Goal: Task Accomplishment & Management: Manage account settings

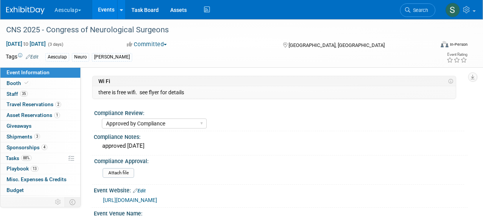
select select "Approved by Compliance"
select select "Neuro"
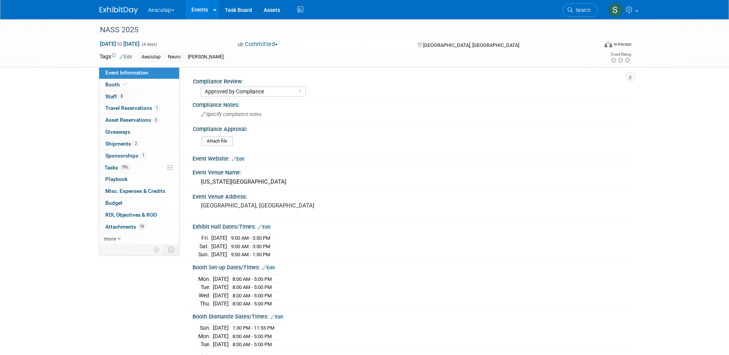
select select "Approved by Compliance"
select select "Neuro"
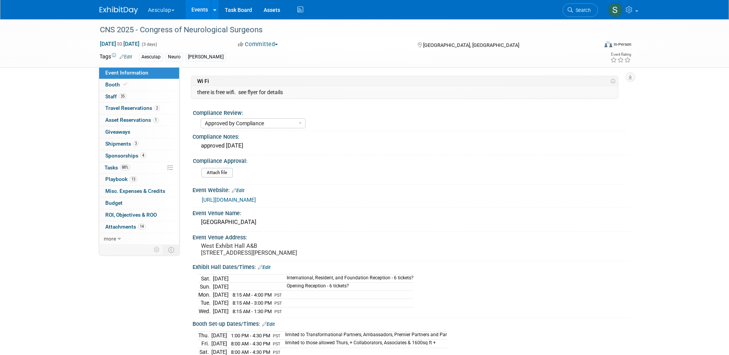
select select "Approved by Compliance"
select select "Neuro"
click at [582, 10] on span "Search" at bounding box center [582, 10] width 18 height 6
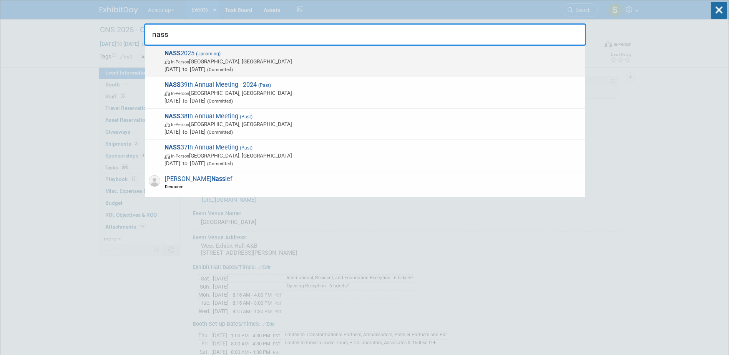
type input "nass"
click at [195, 52] on span "NASS 2025 (Upcoming) In-Person Denver, CO Nov 14, 2025 to Nov 17, 2025 (Committ…" at bounding box center [371, 61] width 419 height 23
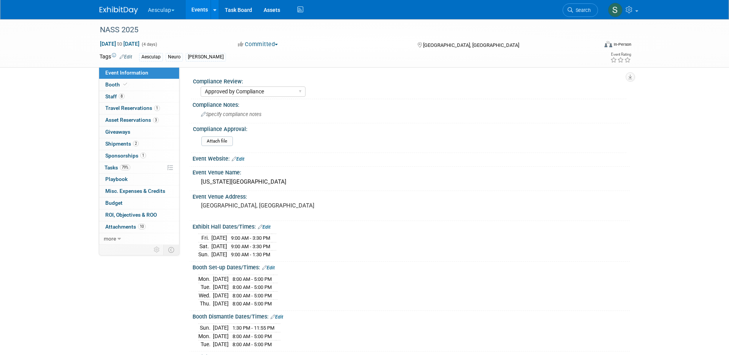
select select "Approved by Compliance"
select select "Neuro"
click at [110, 168] on span "Tasks 79%" at bounding box center [118, 168] width 26 height 6
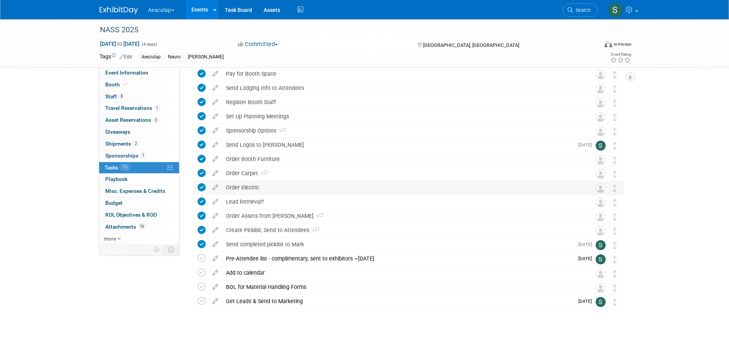
scroll to position [102, 0]
click at [314, 255] on div "Pre-Attendee list - complimentary, sent to exhibitors ~Oct 3rd" at bounding box center [398, 257] width 352 height 13
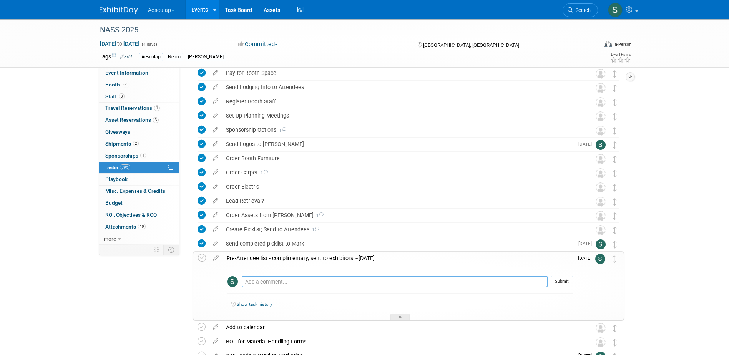
click at [300, 283] on textarea at bounding box center [395, 282] width 306 height 12
type textarea "Sent to Jason and Ryan on 10/3"
click at [566, 282] on button "Submit" at bounding box center [562, 282] width 23 height 12
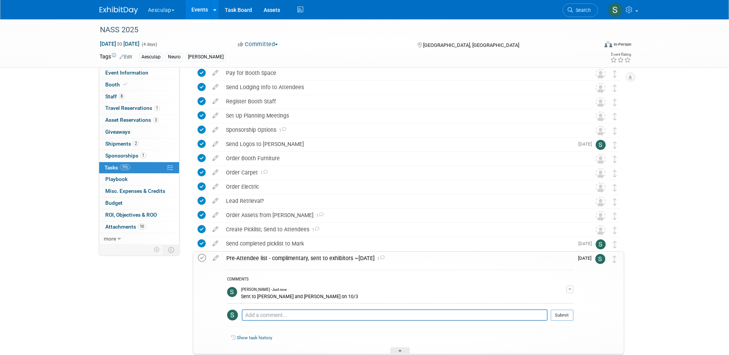
click at [198, 258] on icon at bounding box center [202, 258] width 8 height 8
click at [291, 259] on div "Pre-Attendee list - complimentary, sent to exhibitors ~Oct 3rd 1" at bounding box center [398, 258] width 351 height 13
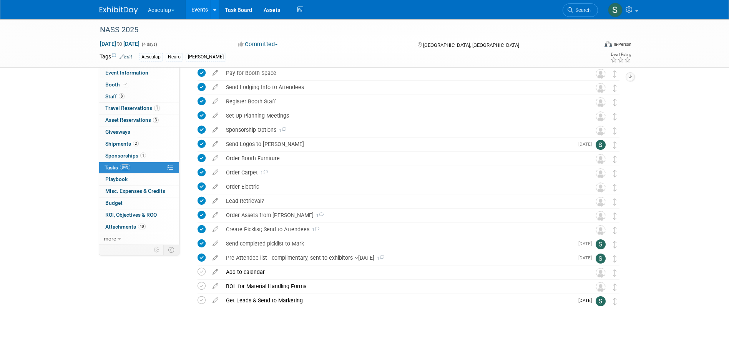
drag, startPoint x: 574, startPoint y: 11, endPoint x: 576, endPoint y: 7, distance: 4.7
click at [574, 11] on span "Search" at bounding box center [582, 10] width 18 height 6
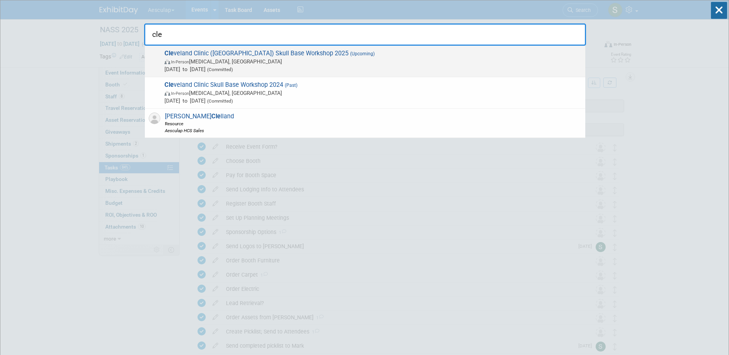
type input "cle"
click at [237, 55] on span "Cle veland Clinic (FL) Skull Base Workshop 2025 (Upcoming) In-Person Doral, FL …" at bounding box center [371, 61] width 419 height 23
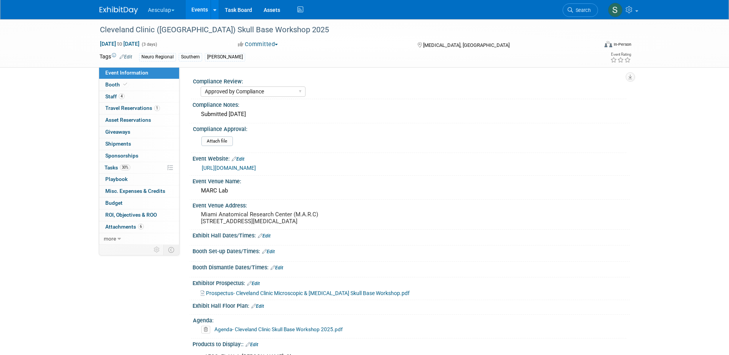
select select "Approved by Compliance"
select select "Neuro"
click at [113, 170] on span "Tasks 30%" at bounding box center [118, 168] width 26 height 6
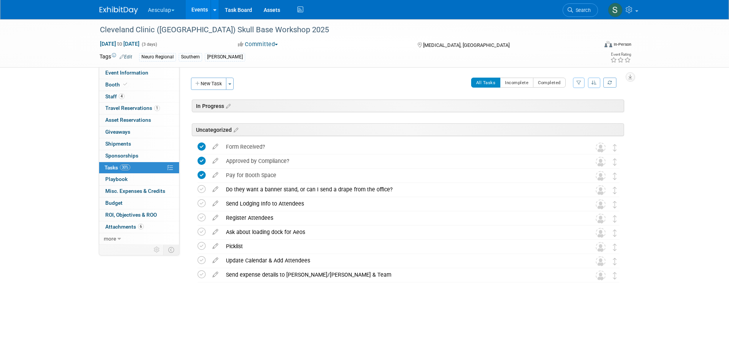
click at [203, 8] on link "Events" at bounding box center [200, 9] width 28 height 19
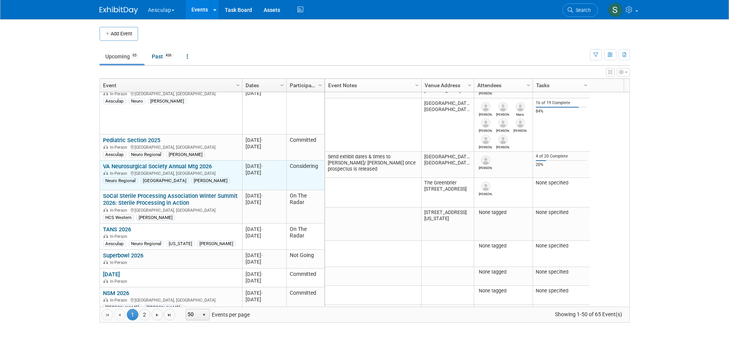
scroll to position [1061, 0]
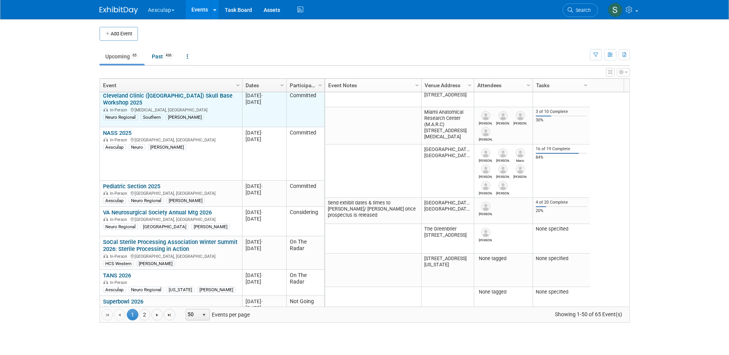
click at [170, 93] on link "Cleveland Clinic ([GEOGRAPHIC_DATA]) Skull Base Workshop 2025" at bounding box center [168, 99] width 130 height 14
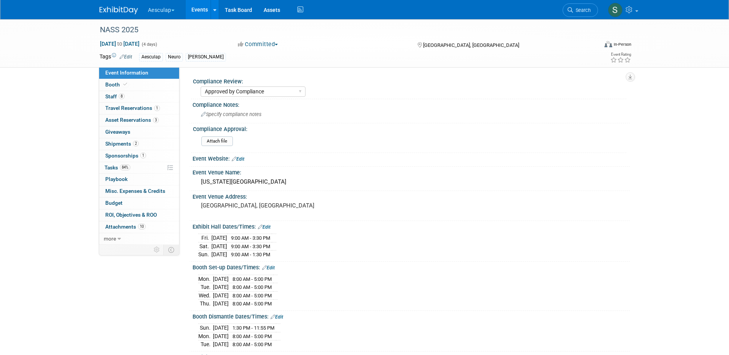
select select "Approved by Compliance"
select select "Neuro"
click at [216, 10] on icon at bounding box center [214, 10] width 3 height 5
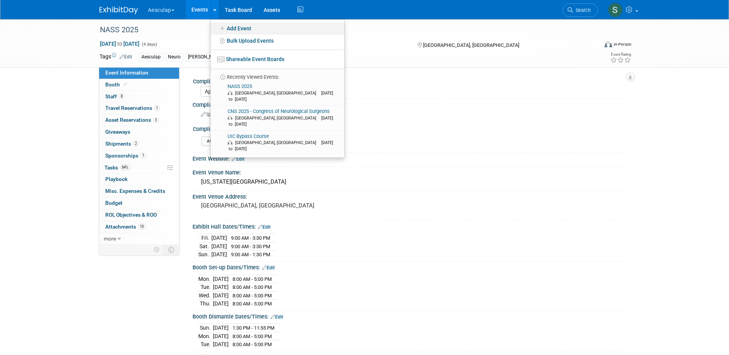
click at [237, 25] on link "Add Event" at bounding box center [278, 28] width 134 height 12
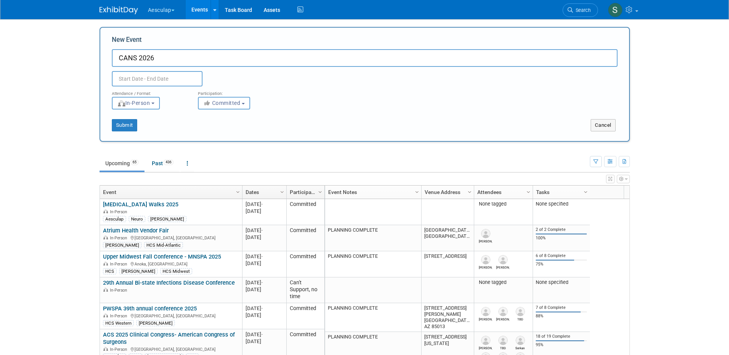
type input "CANS 2026"
click at [155, 84] on input "text" at bounding box center [157, 78] width 91 height 15
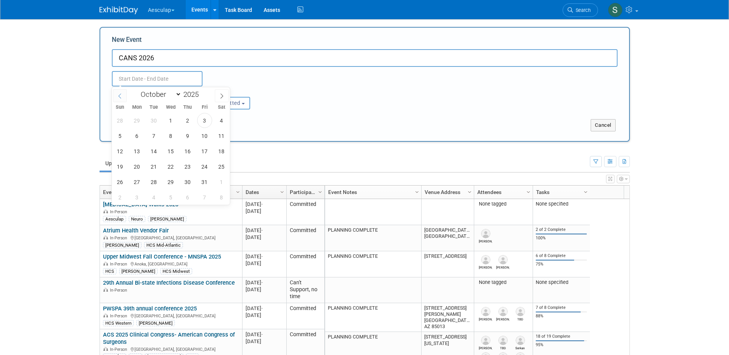
click at [118, 99] on span at bounding box center [120, 95] width 14 height 13
click at [225, 95] on span at bounding box center [222, 95] width 14 height 13
select select "11"
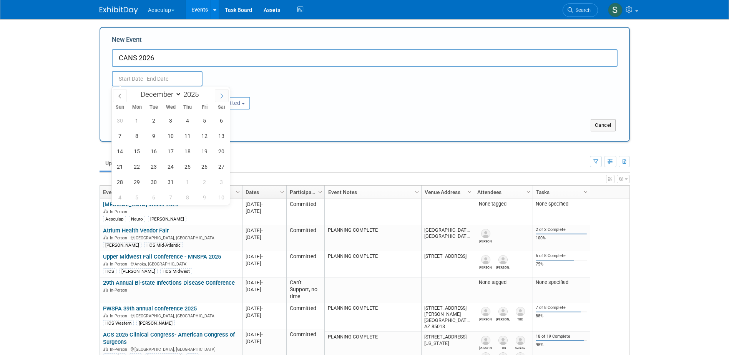
click at [225, 95] on span at bounding box center [222, 95] width 14 height 13
type input "2026"
select select "0"
click at [202, 150] on span "16" at bounding box center [204, 151] width 15 height 15
click at [122, 166] on span "18" at bounding box center [120, 166] width 15 height 15
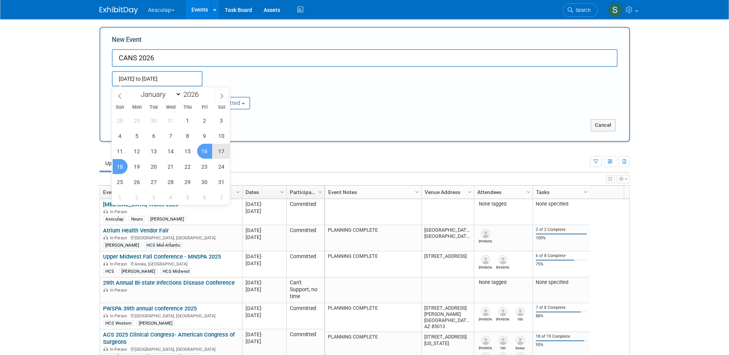
type input "Jan 16, 2026 to Jan 18, 2026"
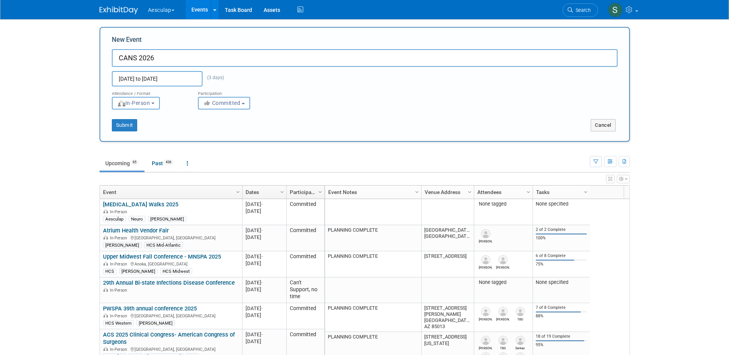
click at [225, 100] on span "Committed" at bounding box center [221, 103] width 37 height 6
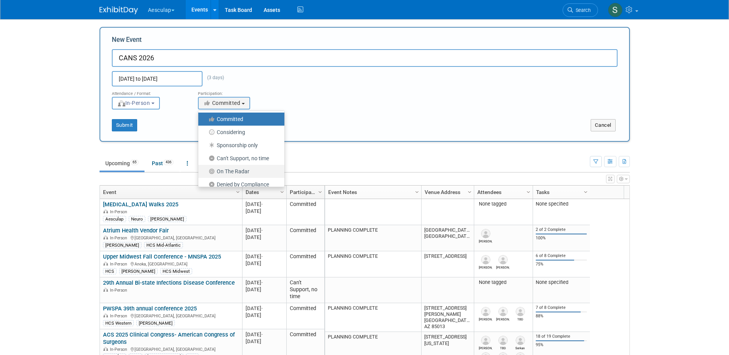
click at [227, 171] on label "On The Radar" at bounding box center [239, 171] width 75 height 10
click at [205, 171] on input "On The Radar" at bounding box center [202, 171] width 5 height 5
select select "103"
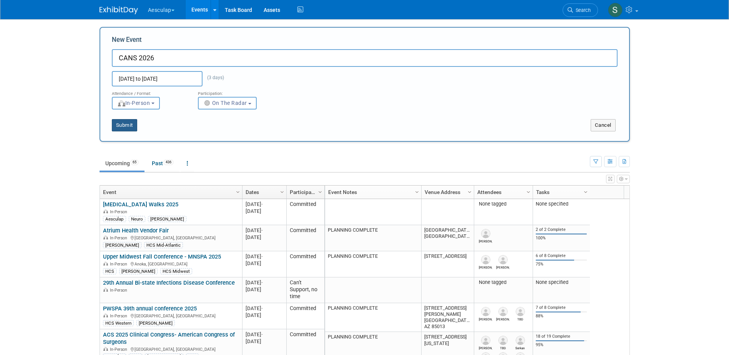
click at [127, 127] on button "Submit" at bounding box center [124, 125] width 25 height 12
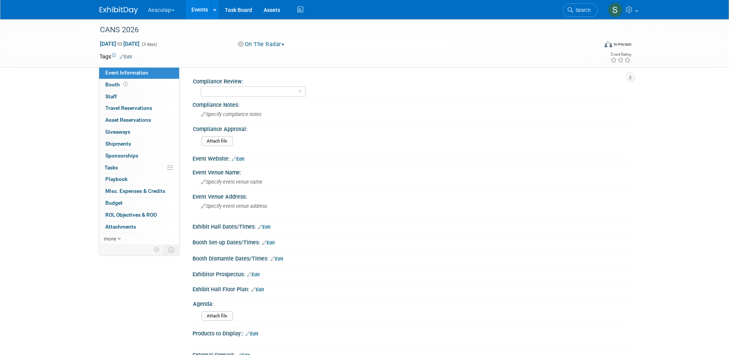
click at [126, 57] on link "Edit" at bounding box center [126, 56] width 13 height 5
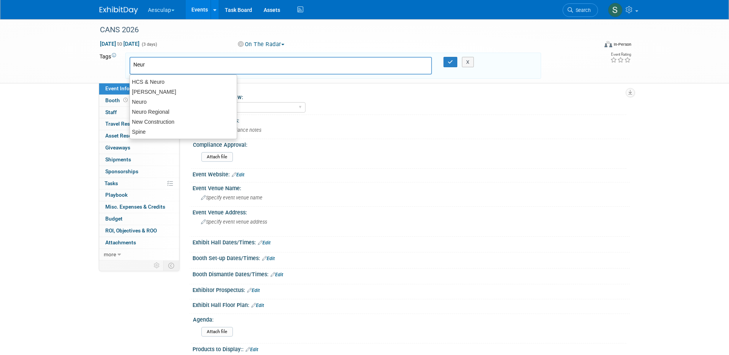
type input "Neuro"
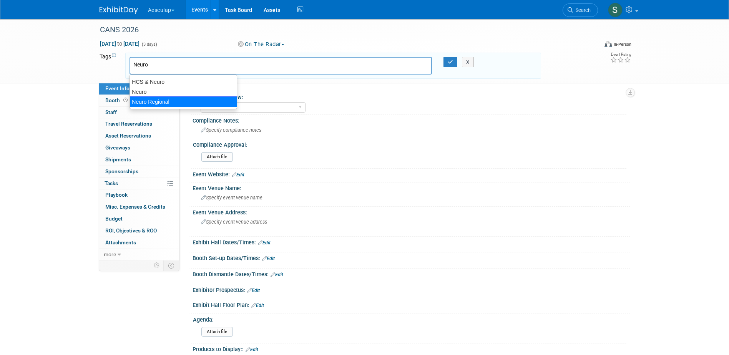
click at [175, 105] on div "Neuro Regional" at bounding box center [184, 102] width 108 height 11
type input "Neuro Regional"
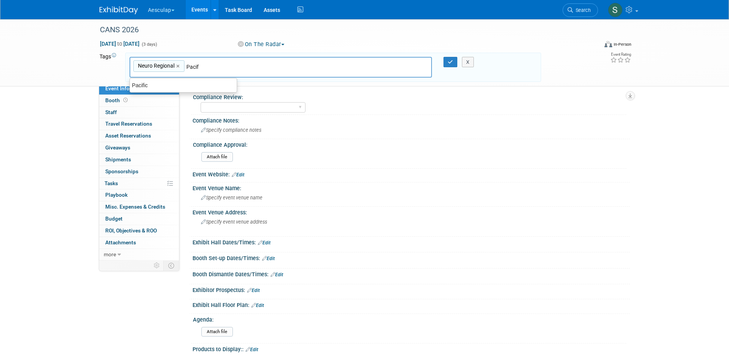
type input "Pacifi"
click at [169, 86] on div "Pacific" at bounding box center [184, 85] width 108 height 11
type input "Neuro Regional, [GEOGRAPHIC_DATA]"
type input "[PERSON_NAME]"
click at [448, 61] on icon "button" at bounding box center [450, 62] width 5 height 5
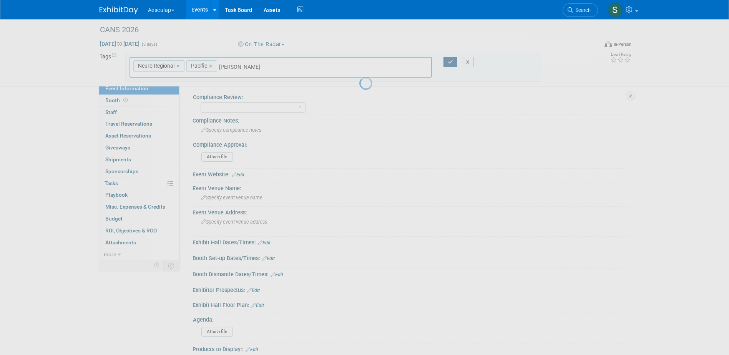
type input "Neuro Regional, Pacific,Sara"
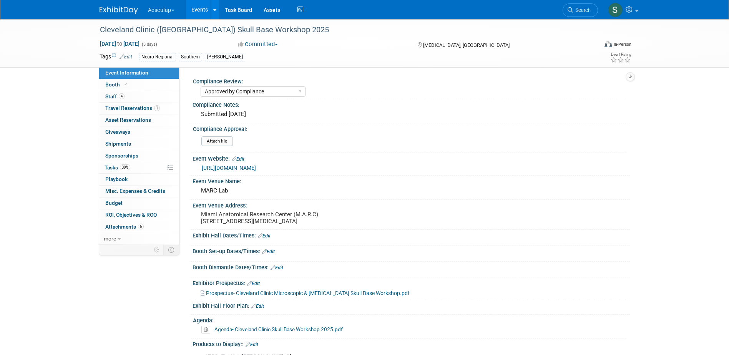
select select "Approved by Compliance"
select select "Neuro"
click at [121, 110] on span "Travel Reservations 1" at bounding box center [132, 108] width 55 height 6
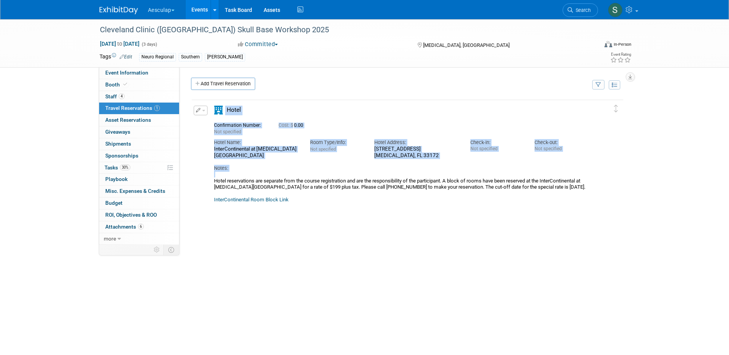
drag, startPoint x: 215, startPoint y: 182, endPoint x: 449, endPoint y: 208, distance: 235.6
click at [449, 208] on div "Delete Reservation Not specified Cost: $ 0.00 Notes:" at bounding box center [407, 214] width 433 height 231
copy table "Edit Reservation Delete Reservation Duplicate Hotel Confirmation Number: Not sp…"
